Goal: Task Accomplishment & Management: Use online tool/utility

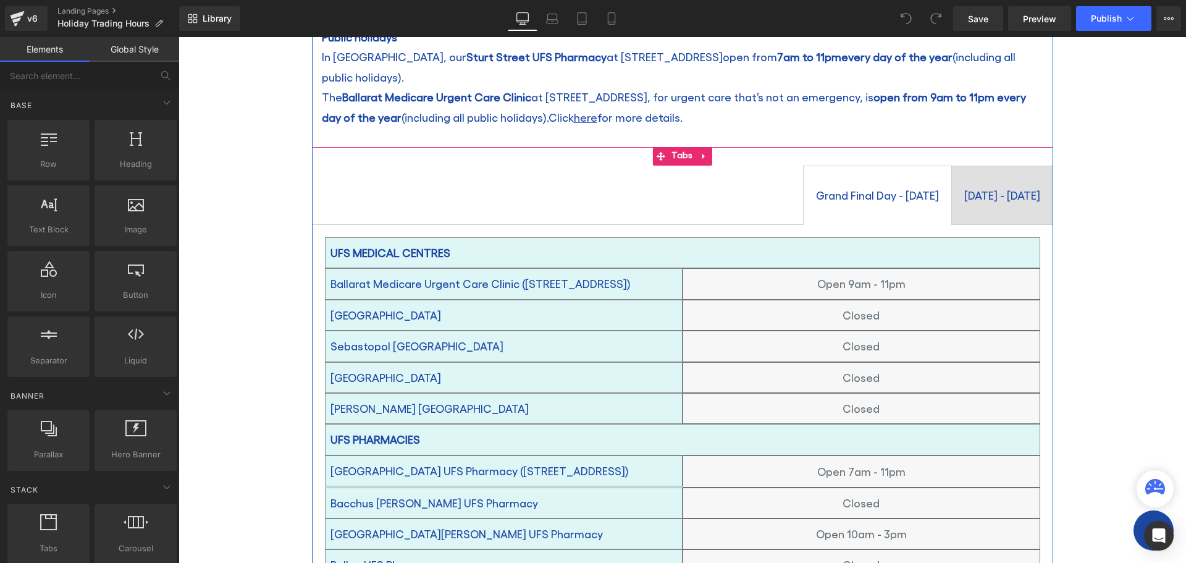
scroll to position [247, 0]
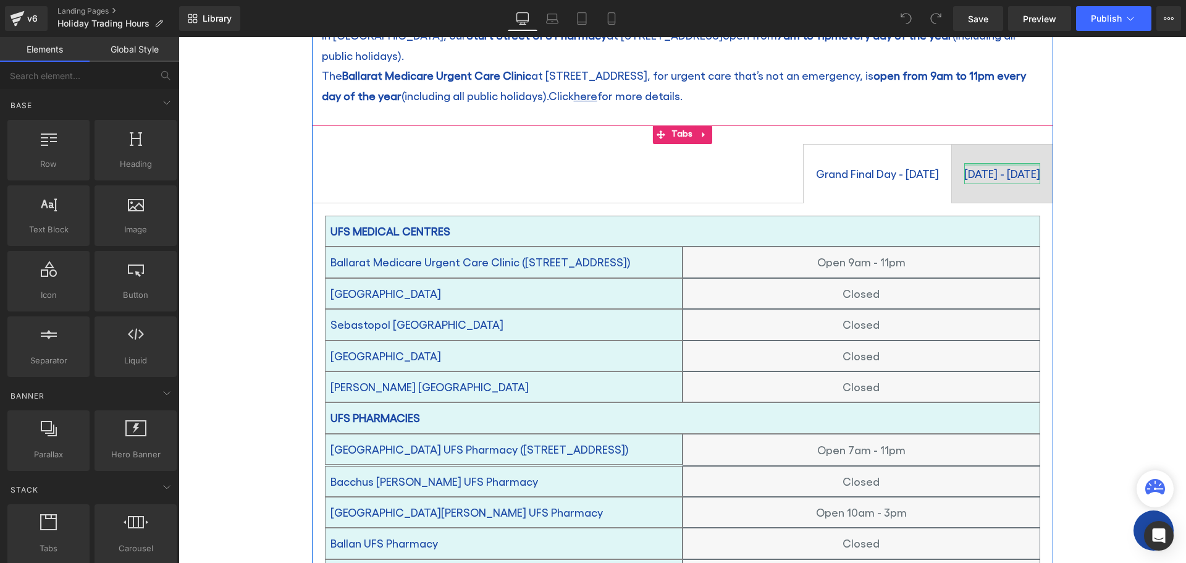
click at [965, 163] on div "[DATE] - [DATE] Text Block" at bounding box center [1003, 173] width 76 height 21
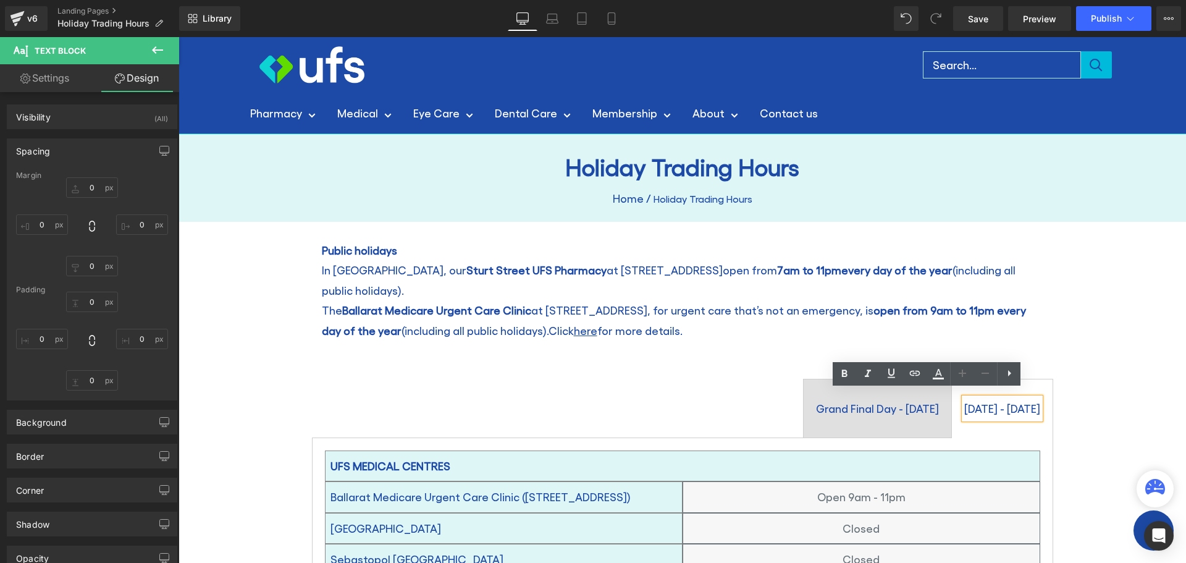
scroll to position [0, 0]
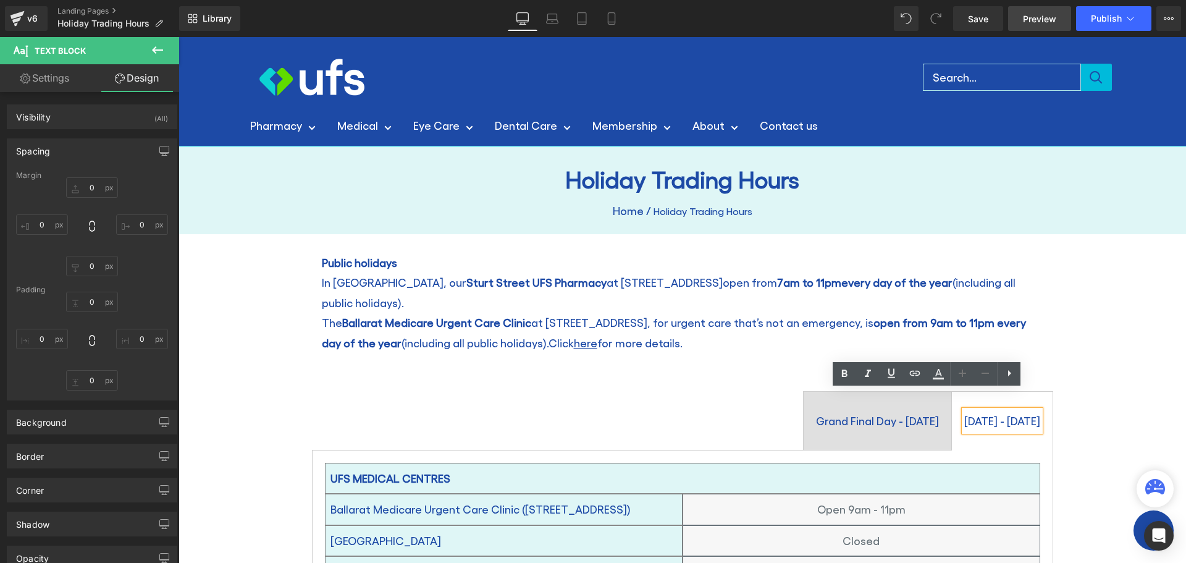
click at [1034, 19] on span "Preview" at bounding box center [1039, 18] width 33 height 13
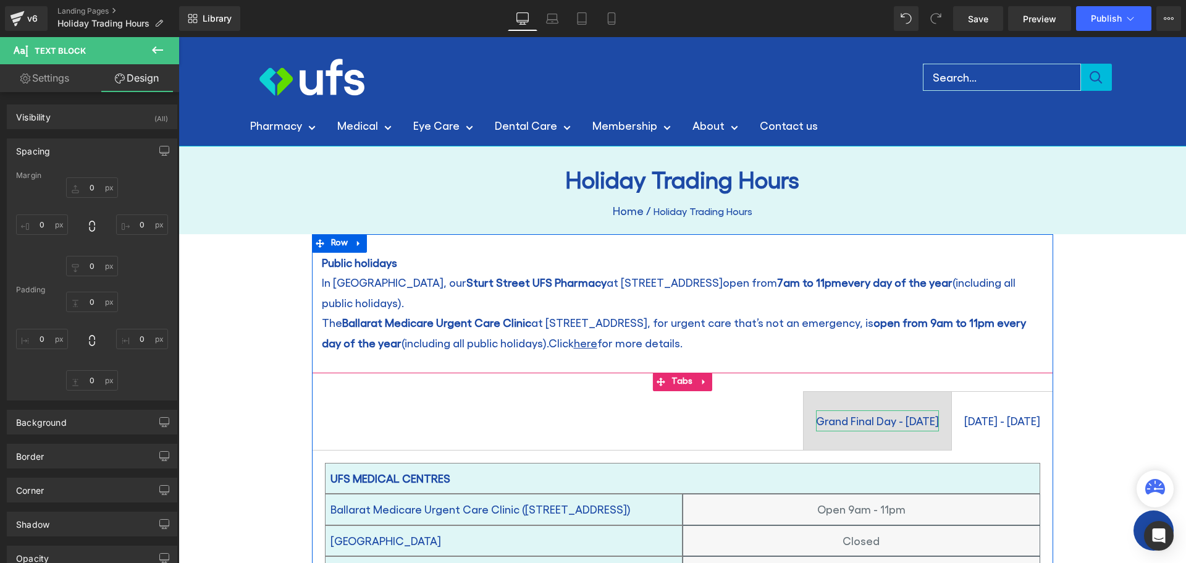
click at [816, 410] on div "Grand Final Day - [DATE]" at bounding box center [877, 420] width 123 height 21
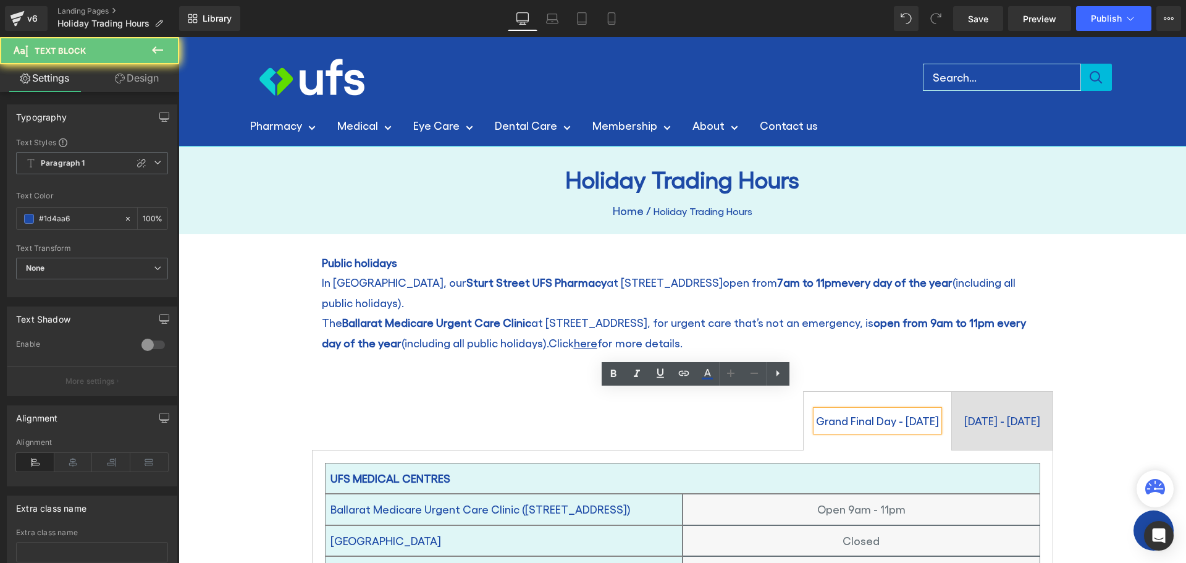
click at [816, 410] on div "Grand Final Day - [DATE]" at bounding box center [877, 420] width 123 height 21
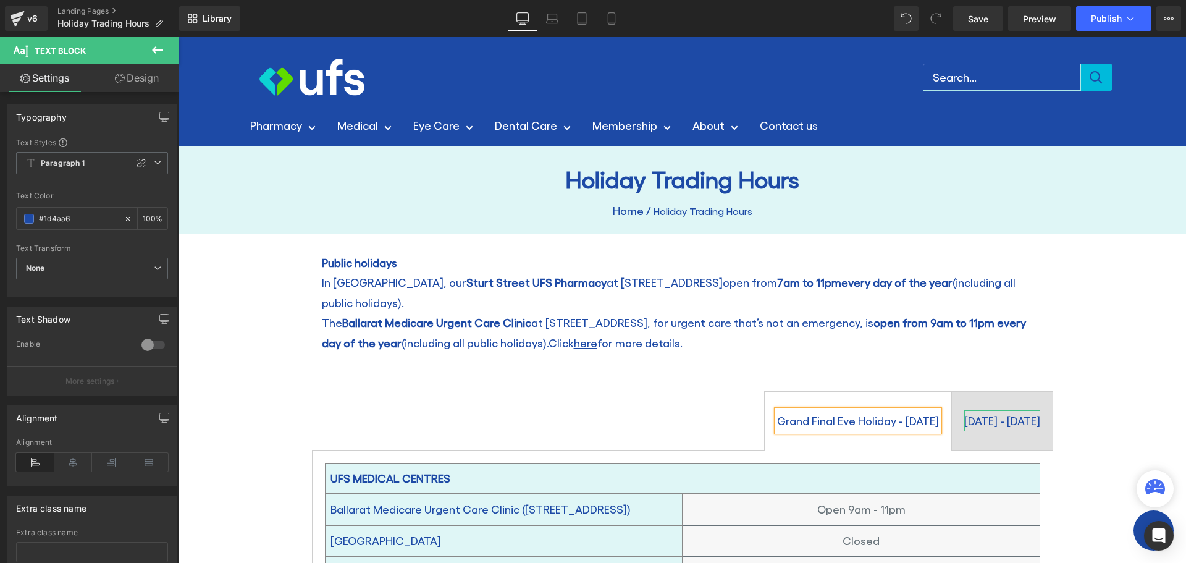
click at [965, 410] on div "[DATE] - [DATE]" at bounding box center [1003, 420] width 76 height 21
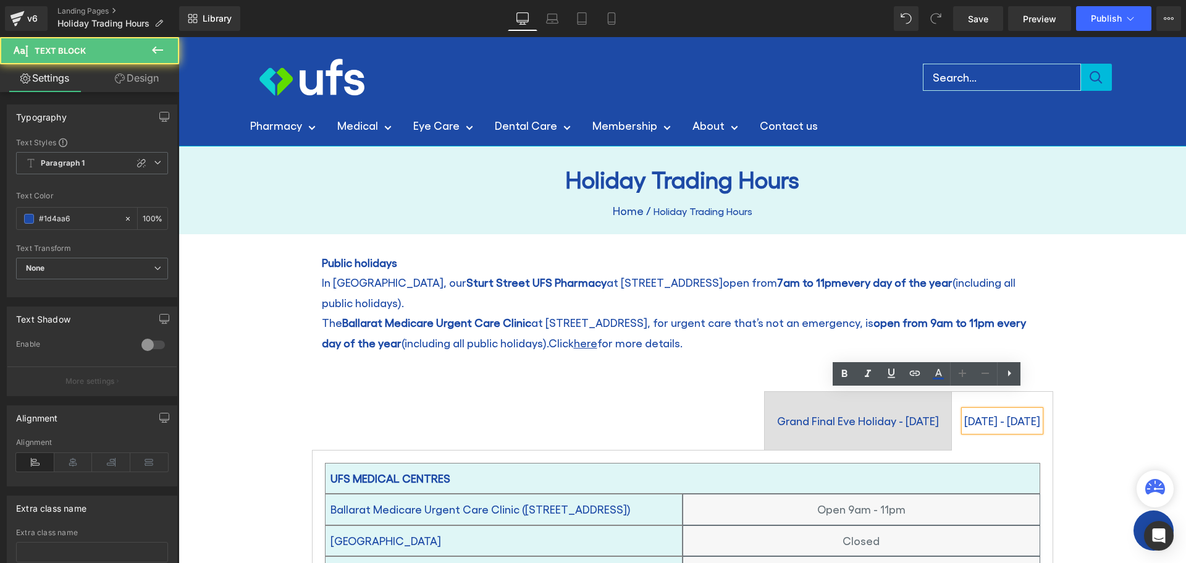
drag, startPoint x: 901, startPoint y: 394, endPoint x: 921, endPoint y: 403, distance: 22.2
click at [965, 410] on div "[DATE] - [DATE]" at bounding box center [1003, 420] width 76 height 21
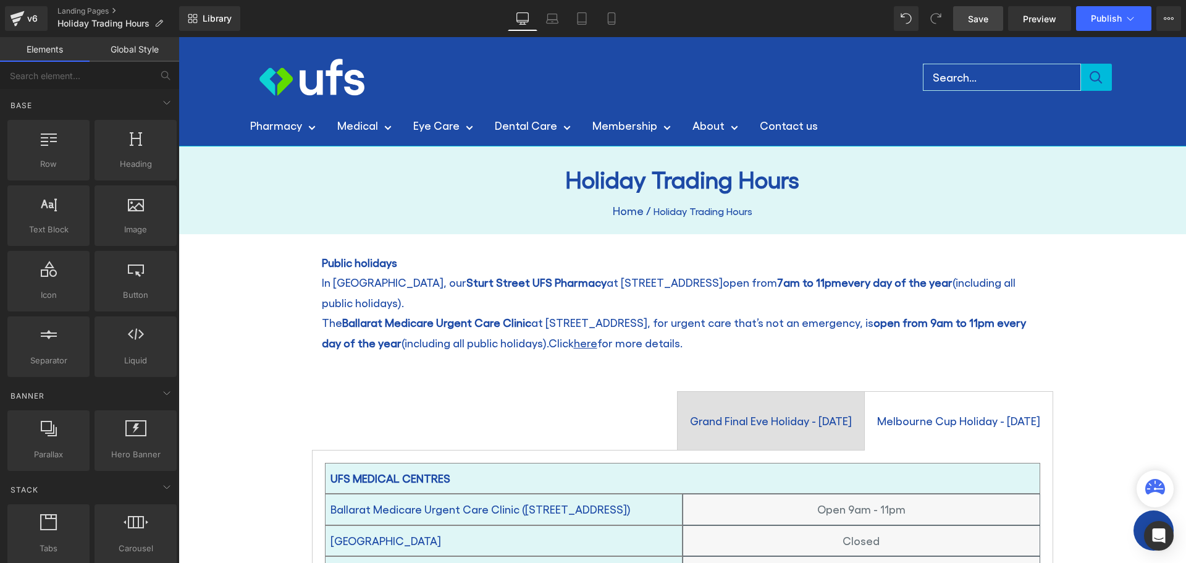
click at [981, 18] on span "Save" at bounding box center [978, 18] width 20 height 13
click at [1100, 21] on span "Publish" at bounding box center [1106, 19] width 31 height 10
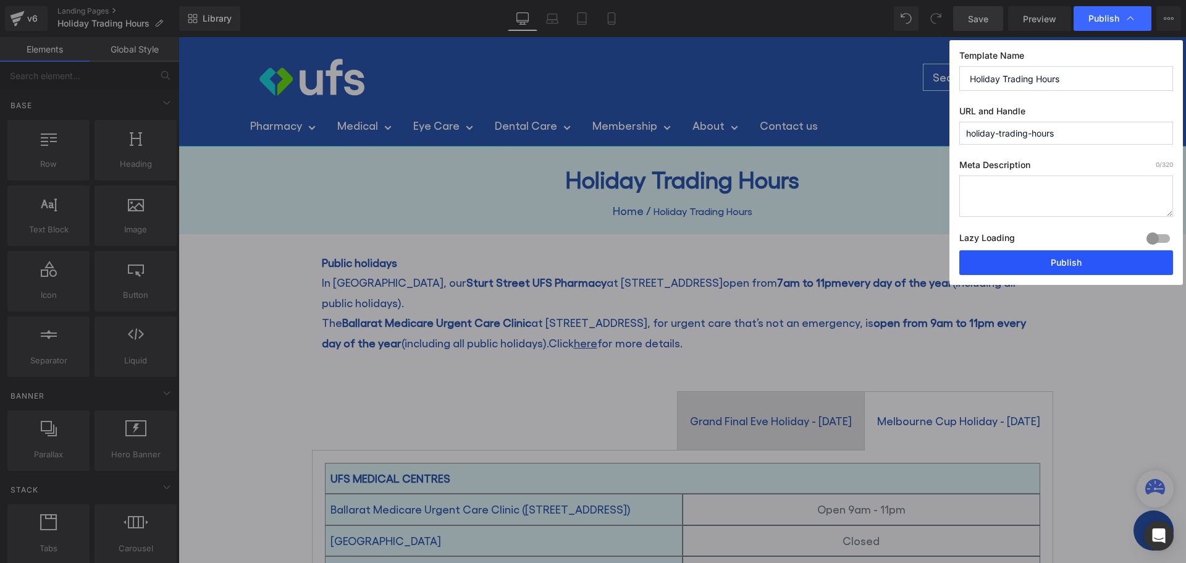
click at [1028, 268] on button "Publish" at bounding box center [1067, 262] width 214 height 25
